Goal: Information Seeking & Learning: Learn about a topic

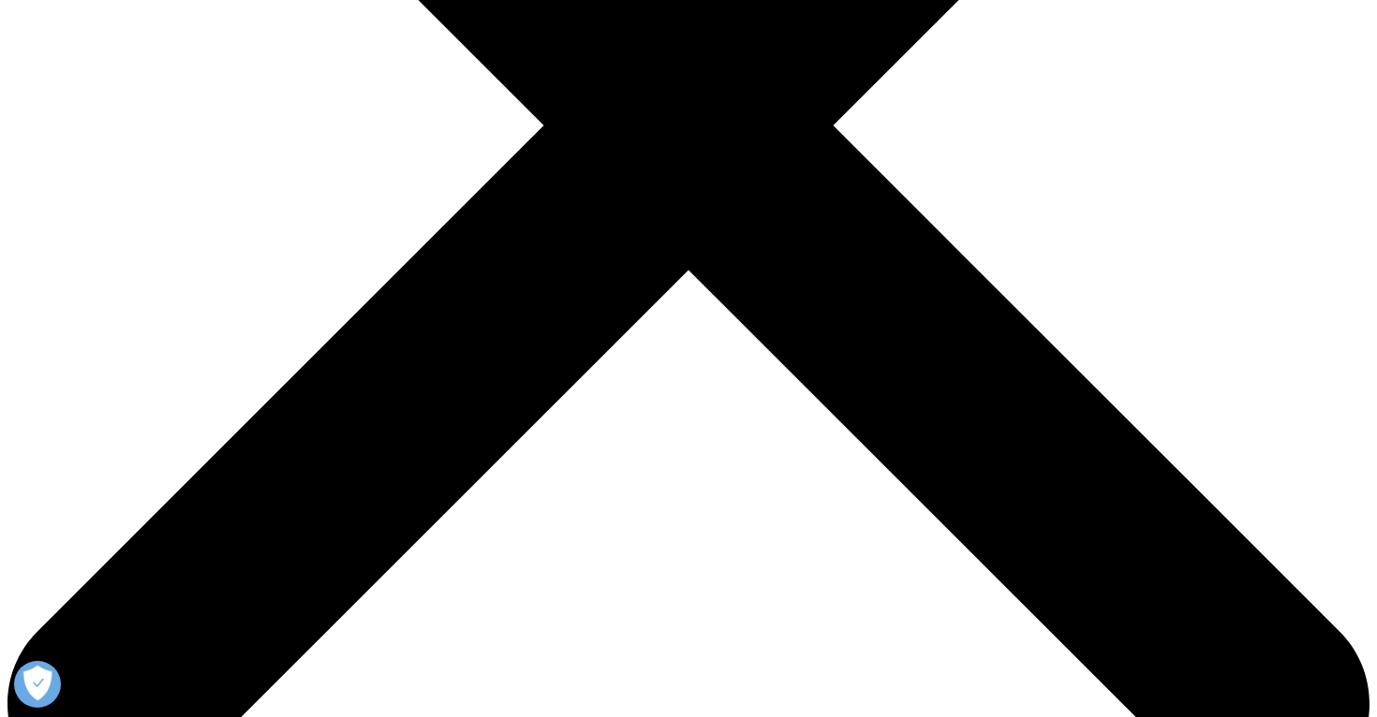
scroll to position [584, 0]
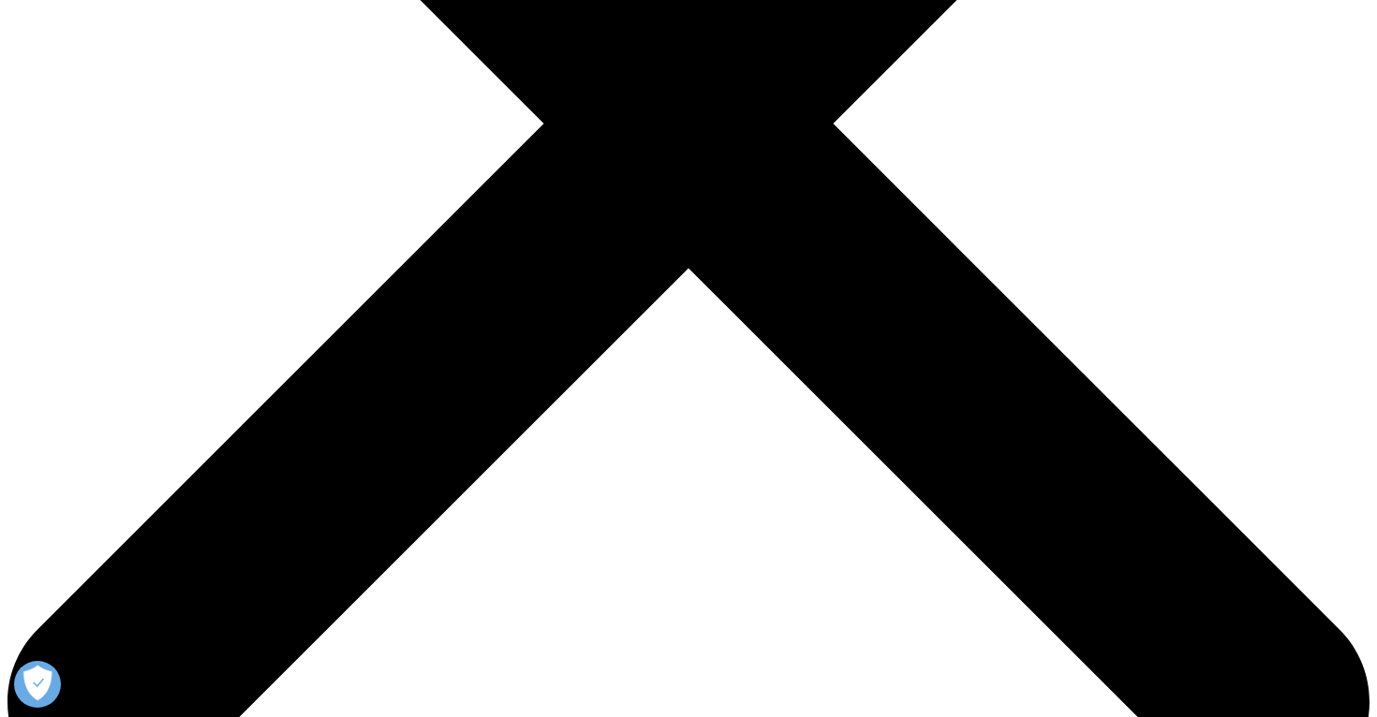
drag, startPoint x: 137, startPoint y: 245, endPoint x: 467, endPoint y: 312, distance: 337.3
copy p "The marketing mix in the pharmaceutical industry plays a vital role in contribu…"
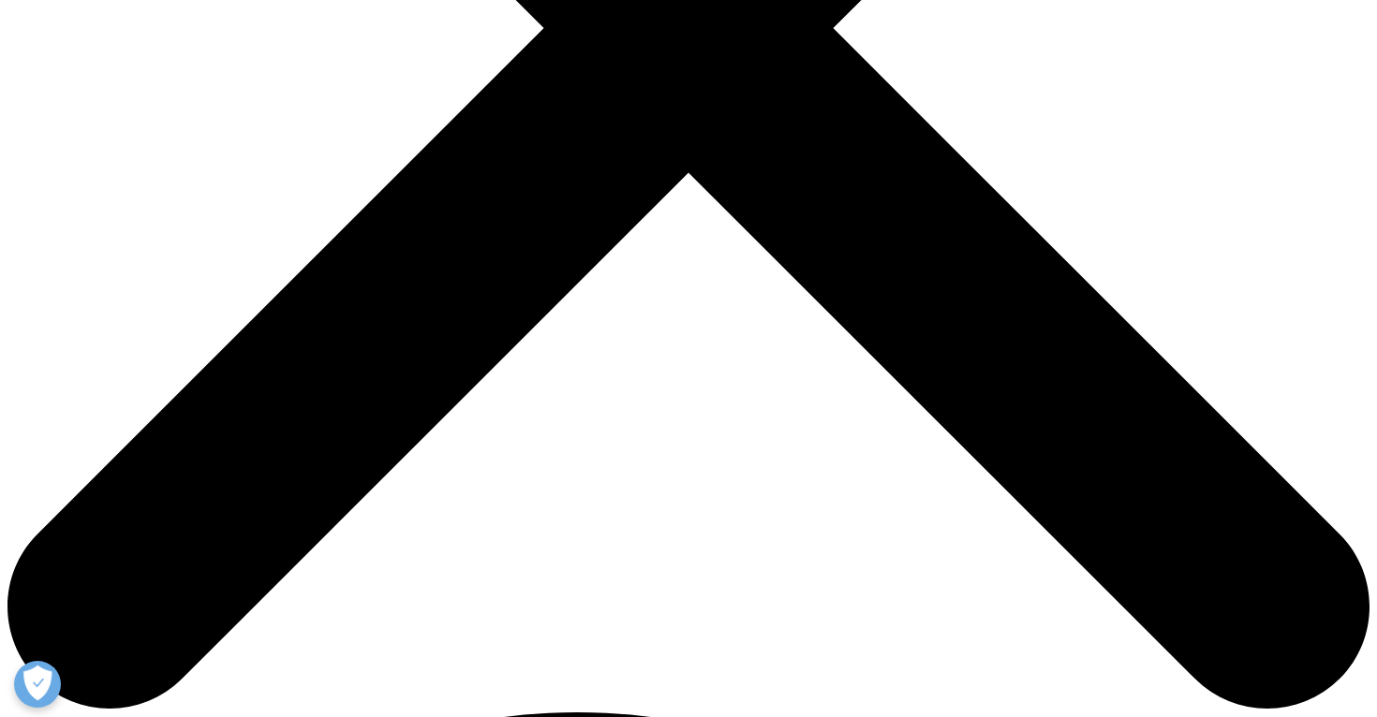
scroll to position [684, 0]
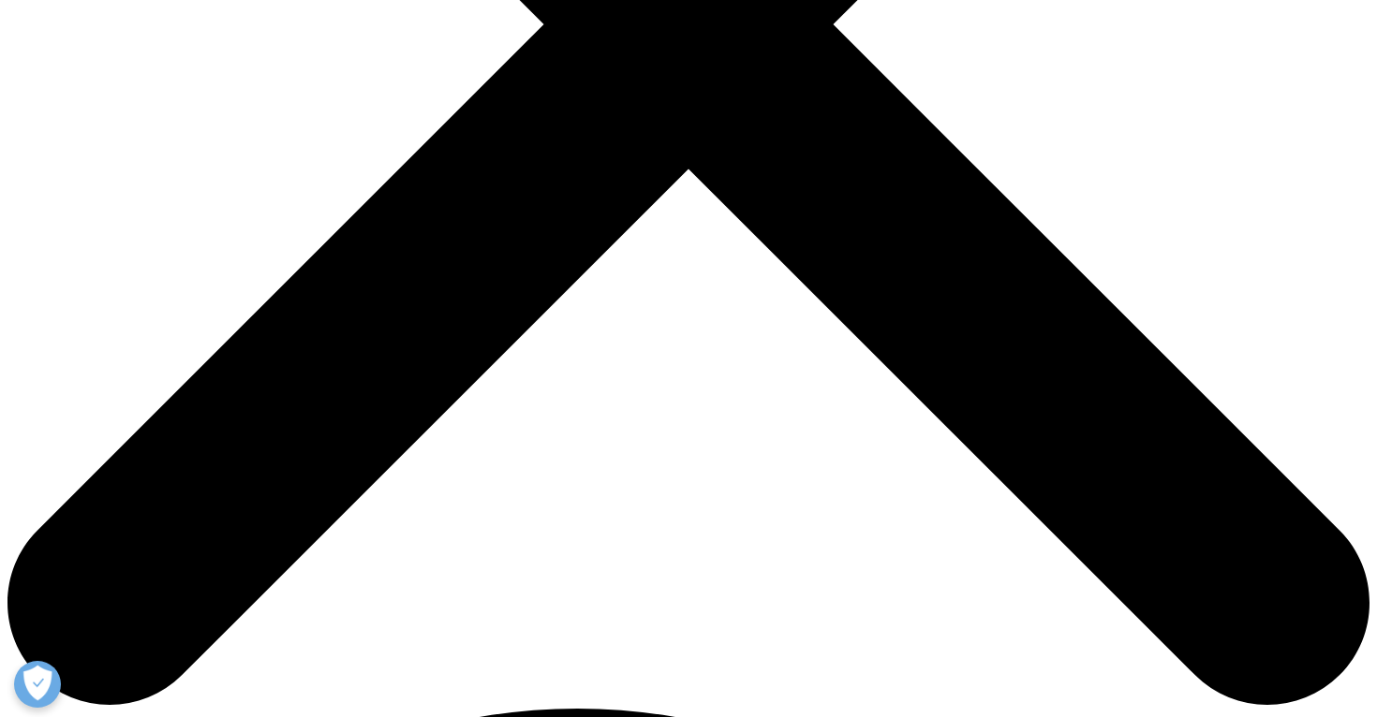
copy div "Optimizing resource allocation: Identifying the most effective promotional stra…"
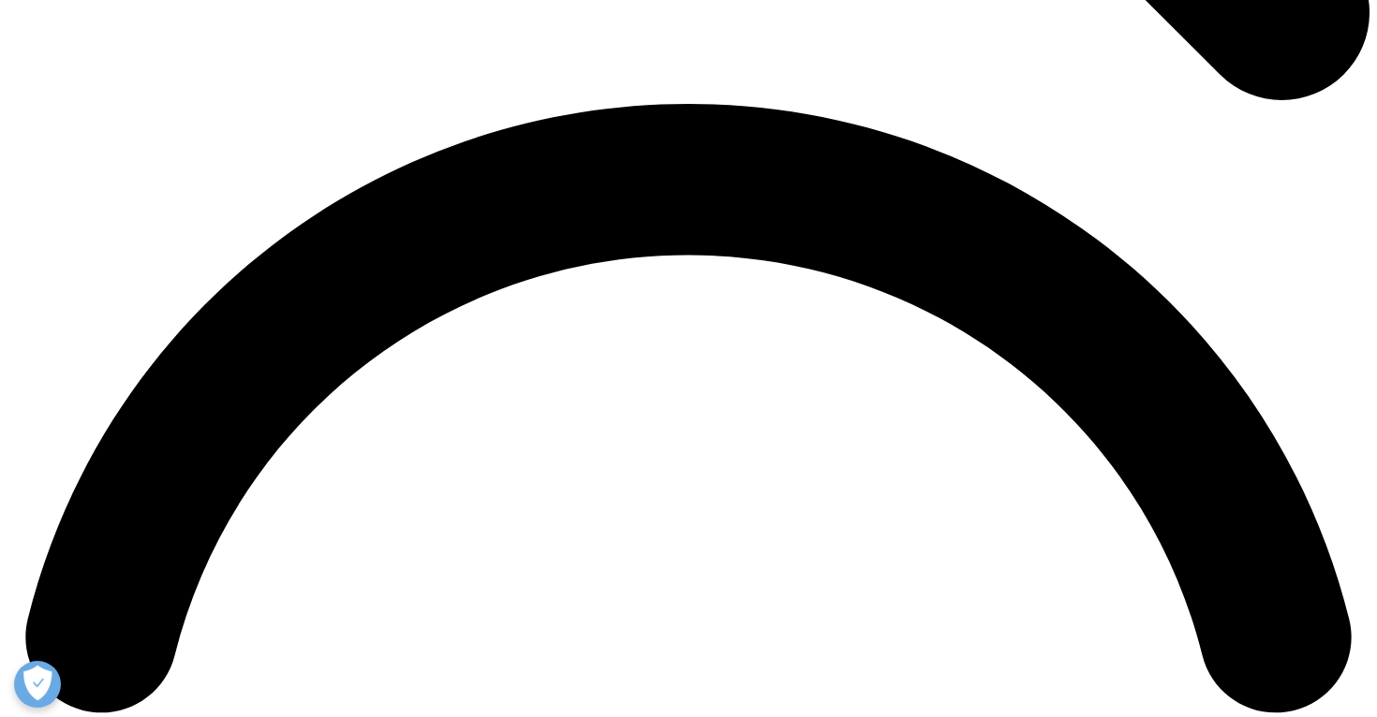
scroll to position [2657, 0]
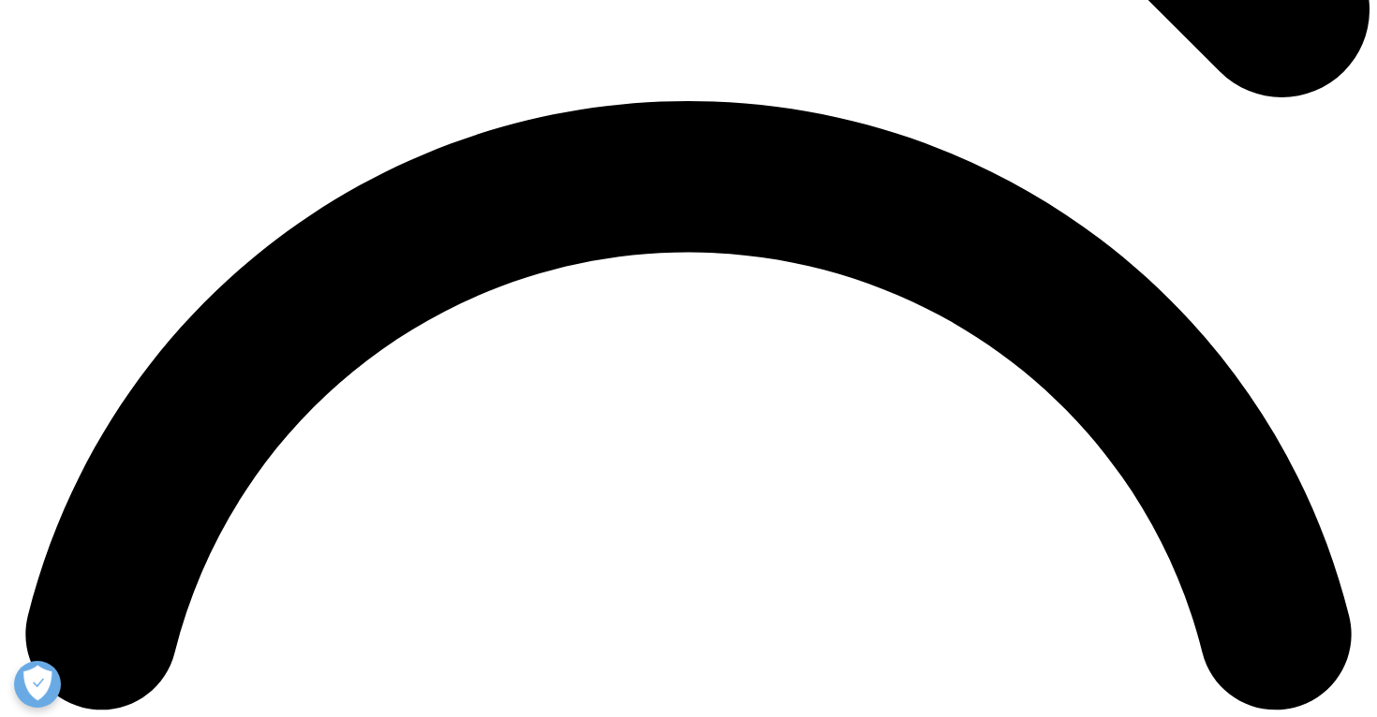
drag, startPoint x: 857, startPoint y: 59, endPoint x: 1072, endPoint y: 100, distance: 218.4
copy p "The analysis also highlights variations in promotional impact across therapy ar…"
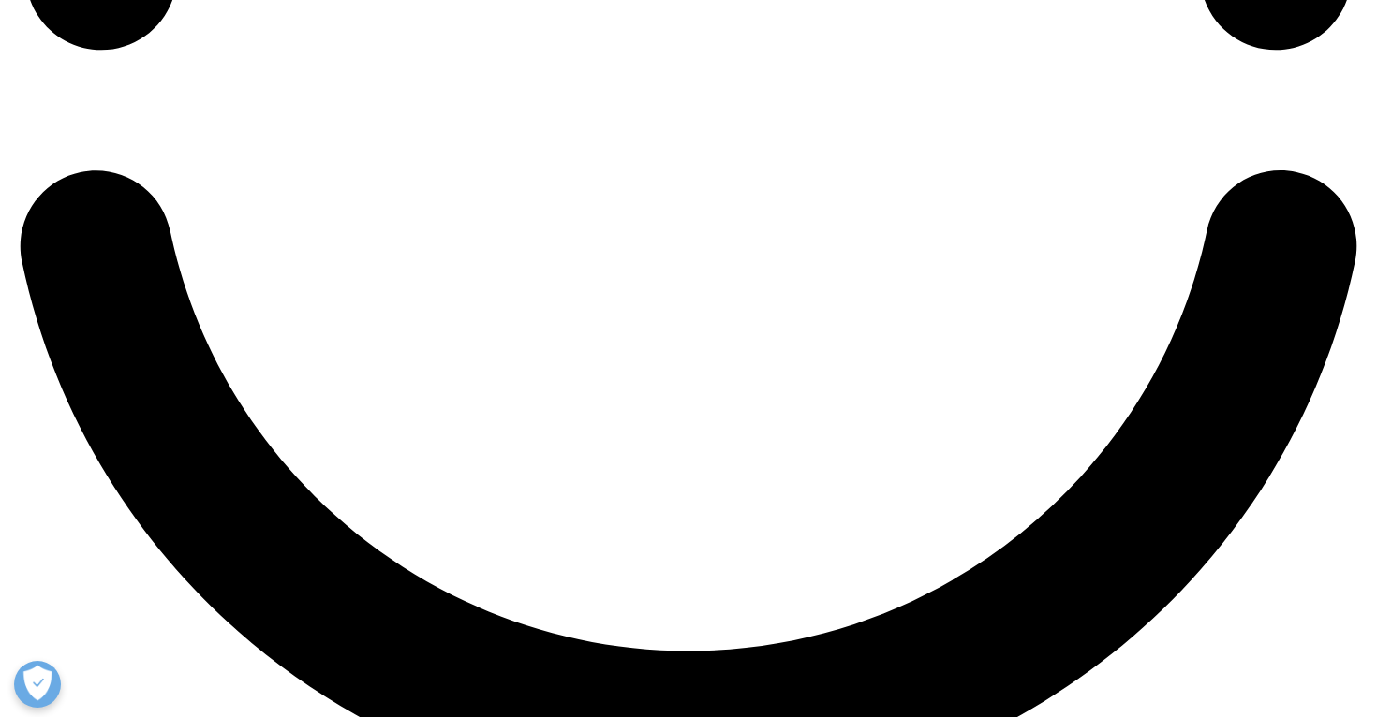
scroll to position [3320, 0]
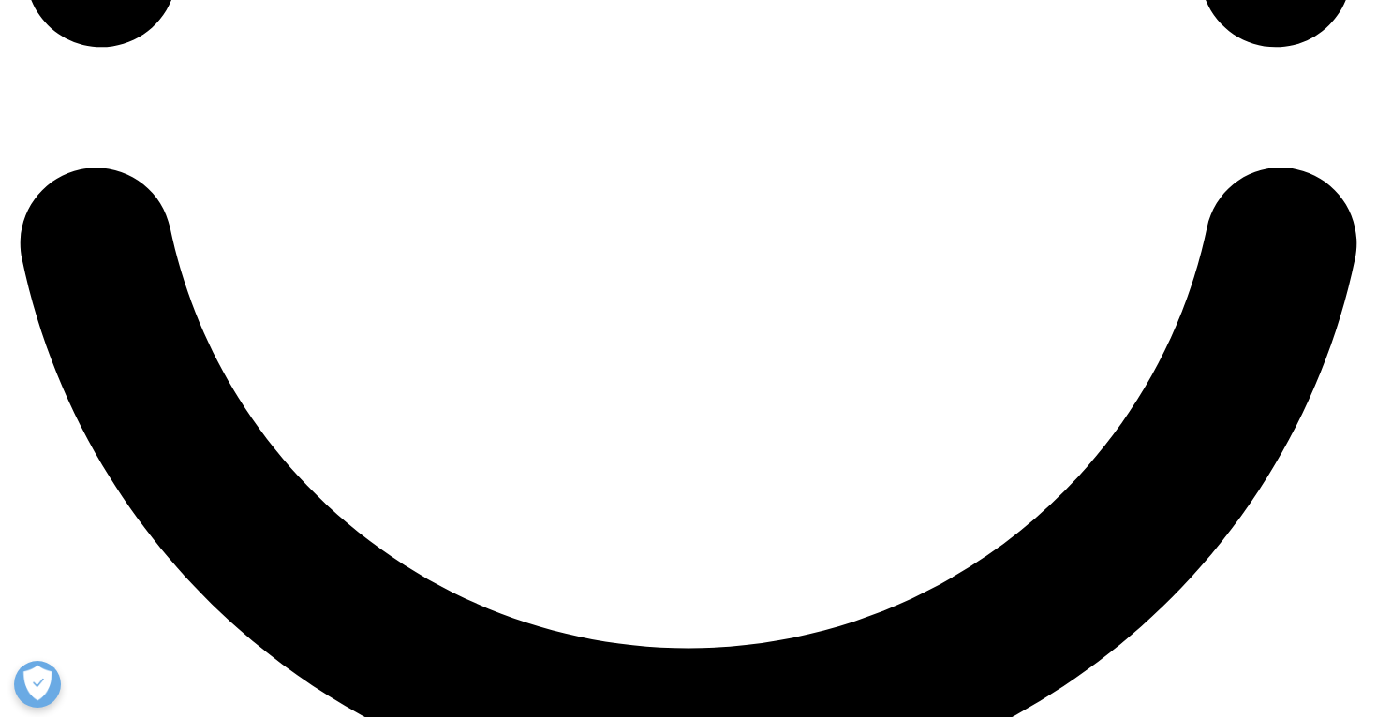
drag, startPoint x: 837, startPoint y: 244, endPoint x: 847, endPoint y: 263, distance: 20.9
copy p "analysis to establish a causal relationship between promotion variables and sal…"
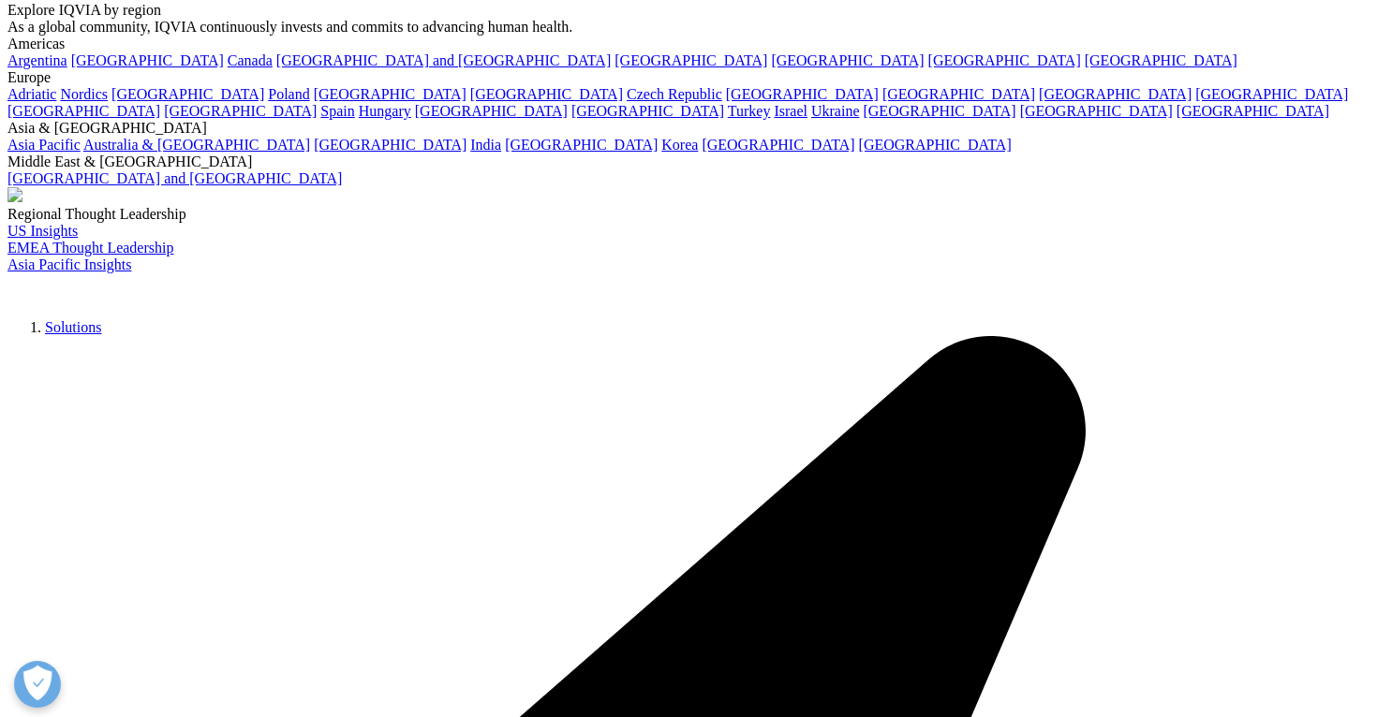
scroll to position [4163, 0]
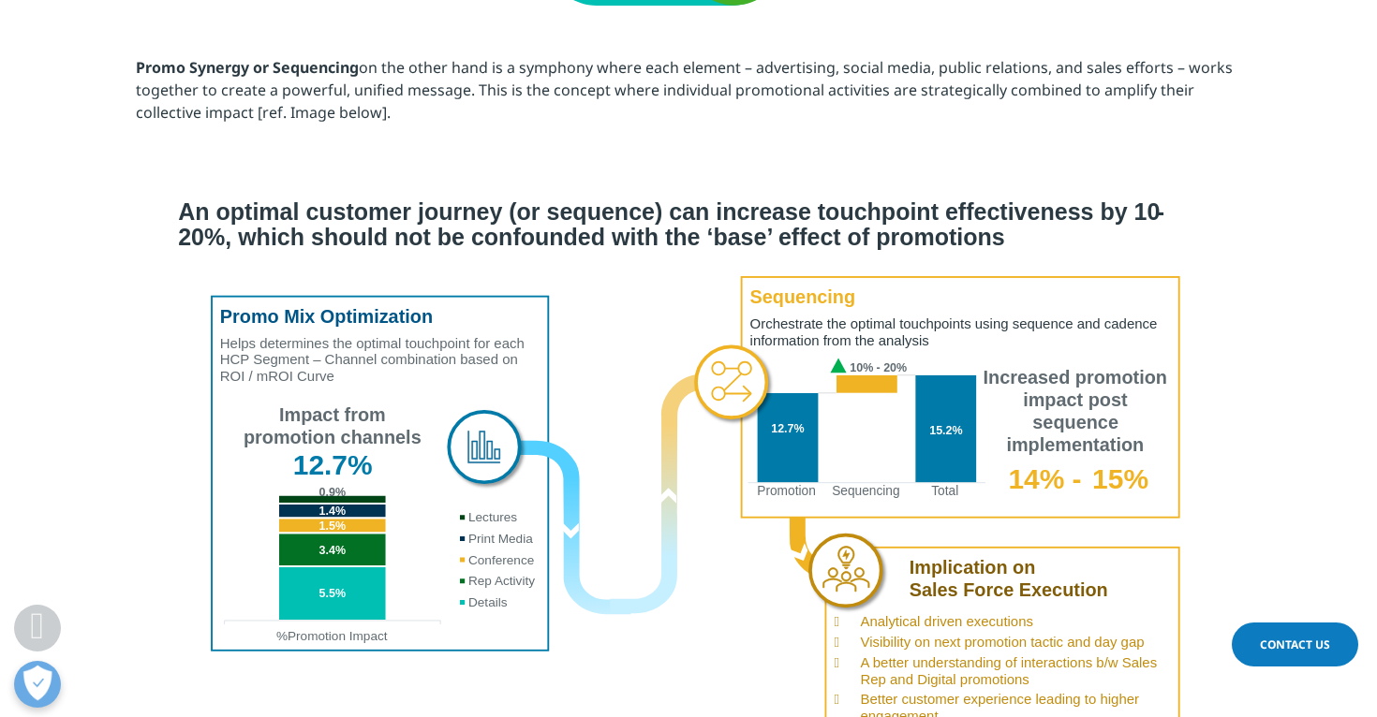
click at [456, 231] on img at bounding box center [688, 470] width 1049 height 570
drag, startPoint x: 136, startPoint y: 64, endPoint x: 651, endPoint y: 136, distance: 520.2
click at [651, 136] on p "Promo Synergy or Sequencing on the other hand is a symphony where each element …" at bounding box center [688, 96] width 1105 height 81
copy p "Promo Synergy or Sequencing on the other hand is a symphony where each element …"
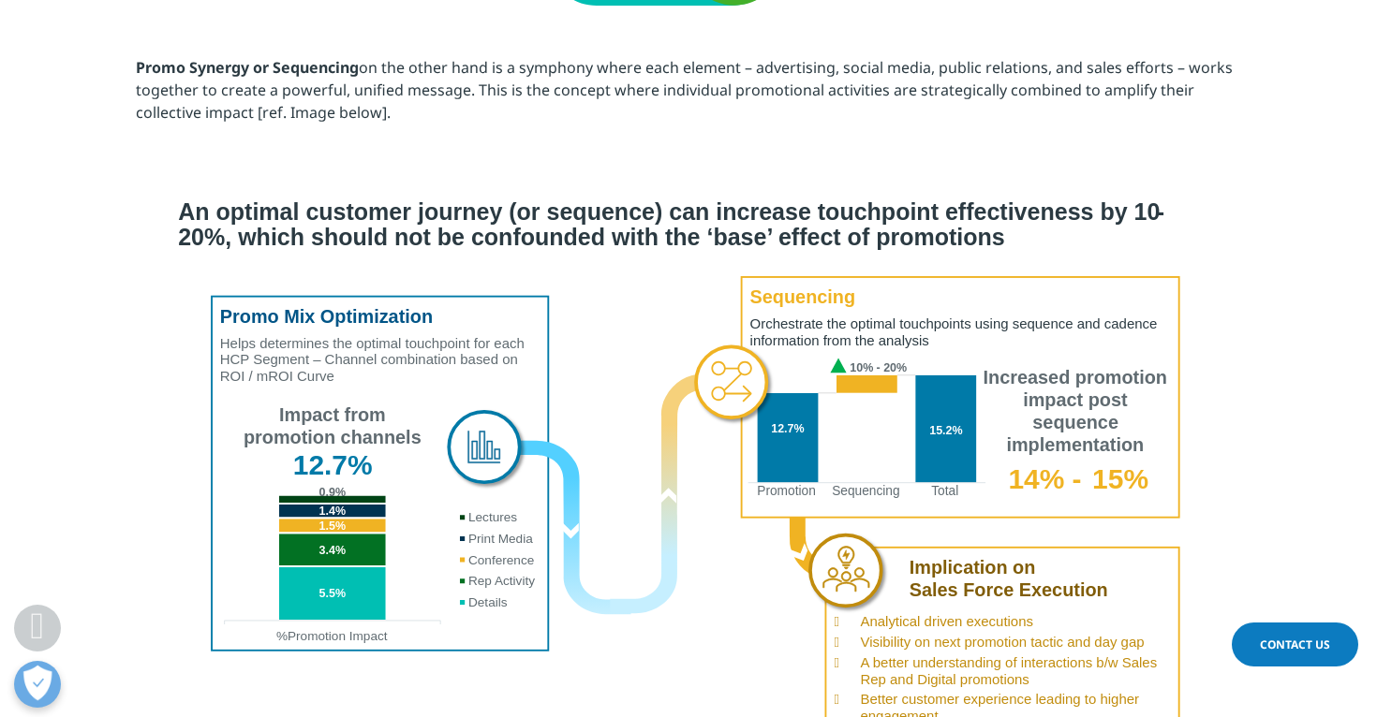
click at [674, 203] on img at bounding box center [688, 470] width 1049 height 570
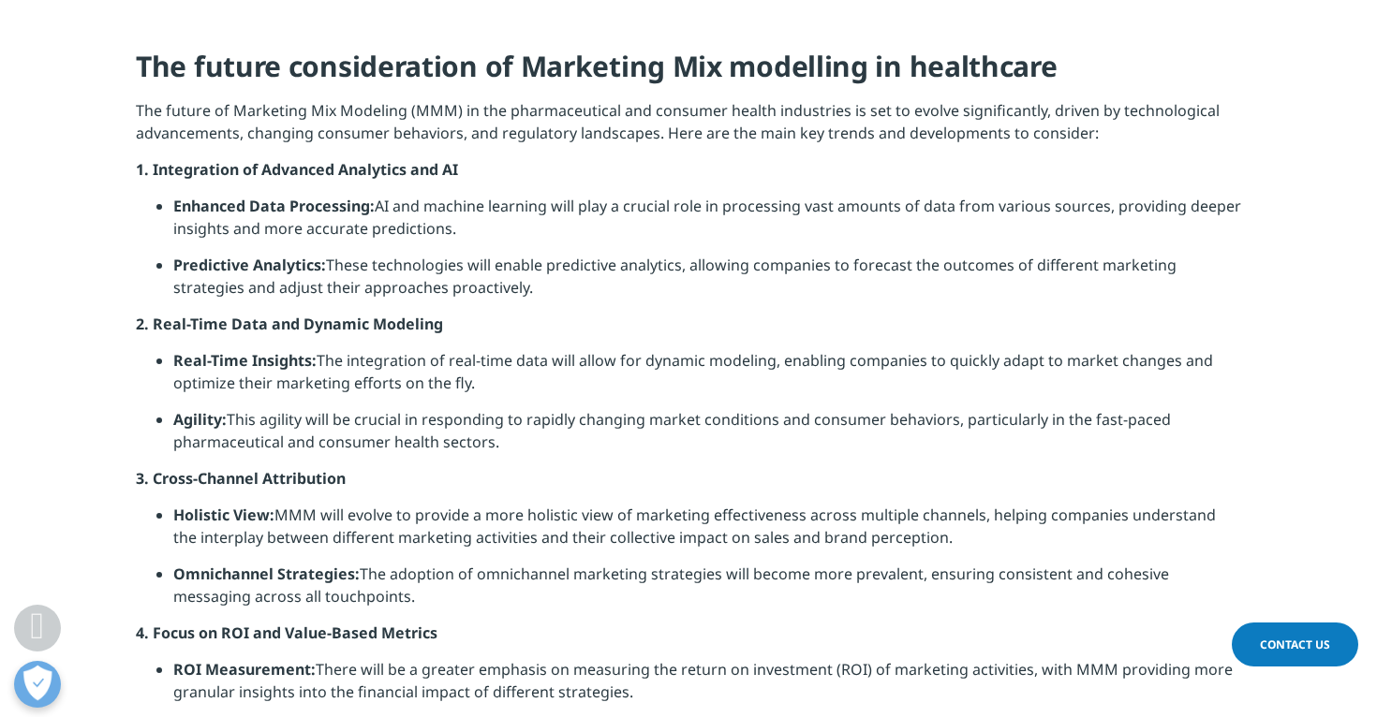
scroll to position [4926, 0]
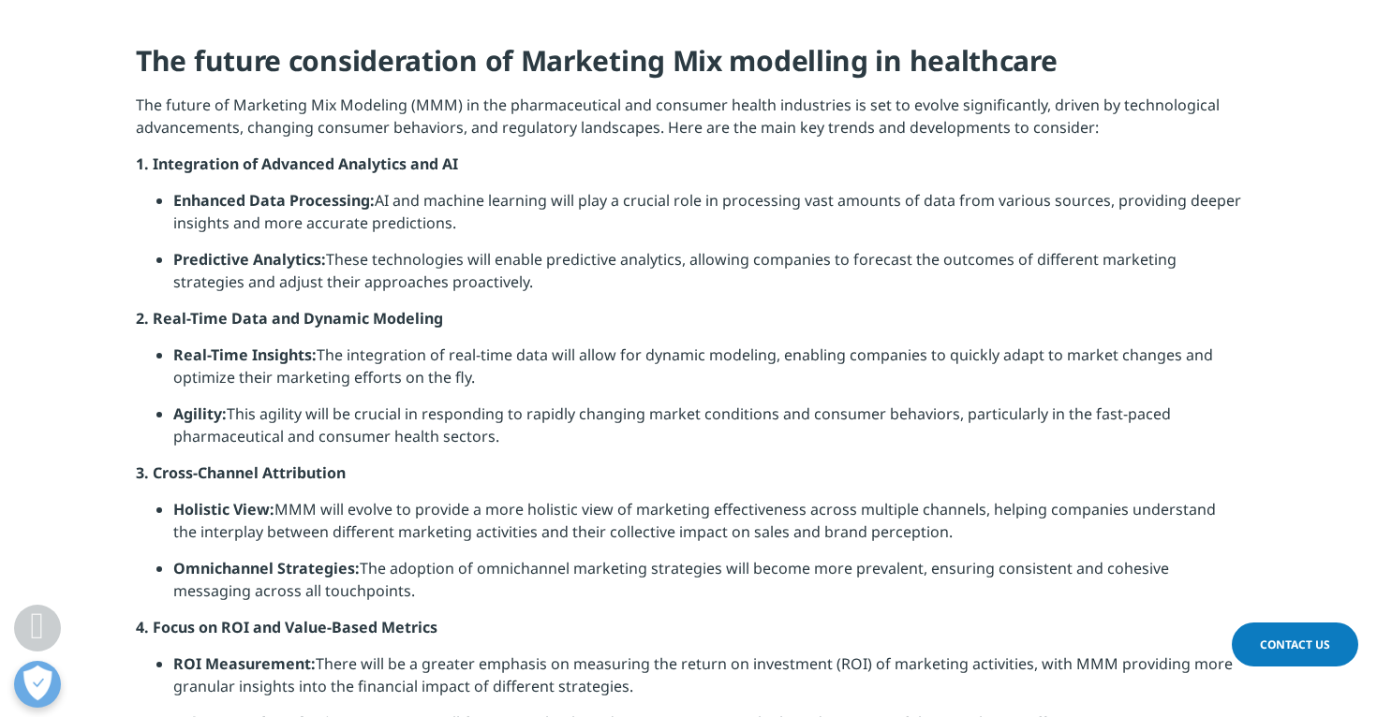
drag, startPoint x: 155, startPoint y: 316, endPoint x: 522, endPoint y: 430, distance: 384.5
copy div "Real-Time Data and Dynamic Modeling Real-Time Insights: The integration of real…"
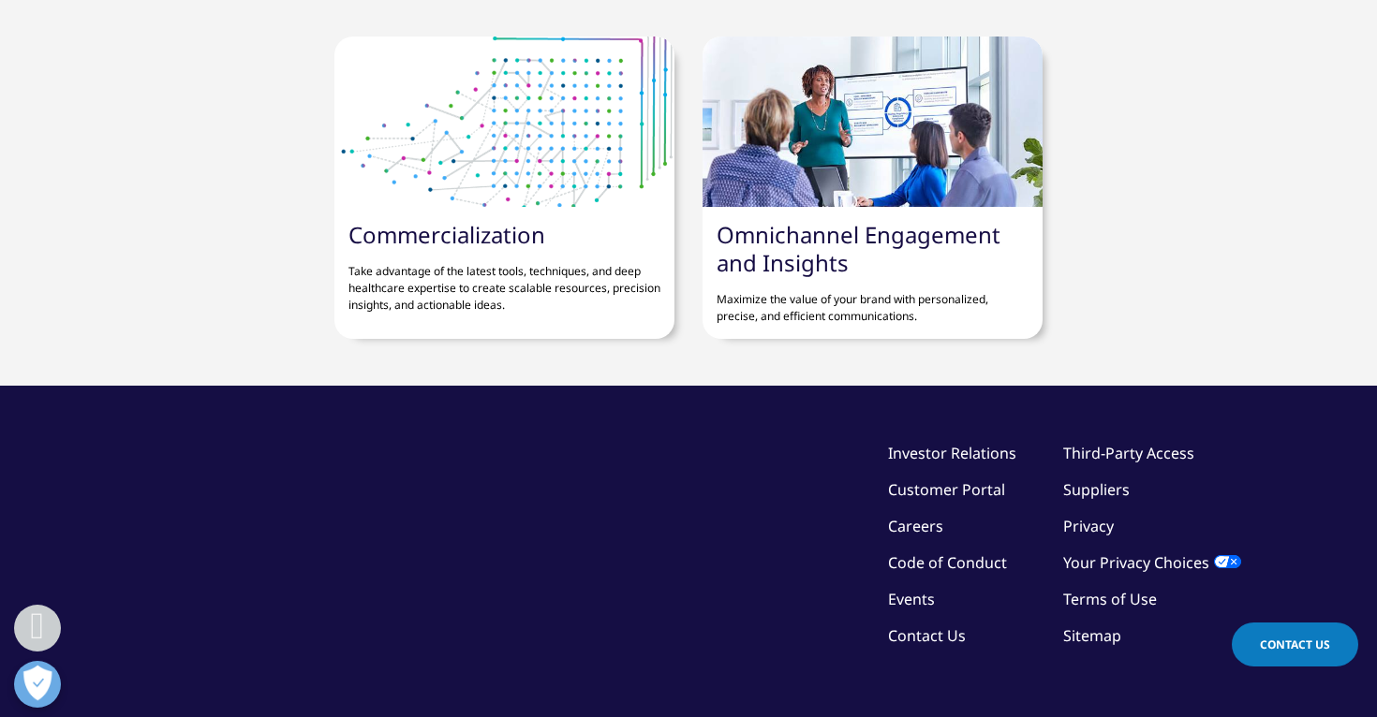
scroll to position [8007, 0]
